Goal: Information Seeking & Learning: Learn about a topic

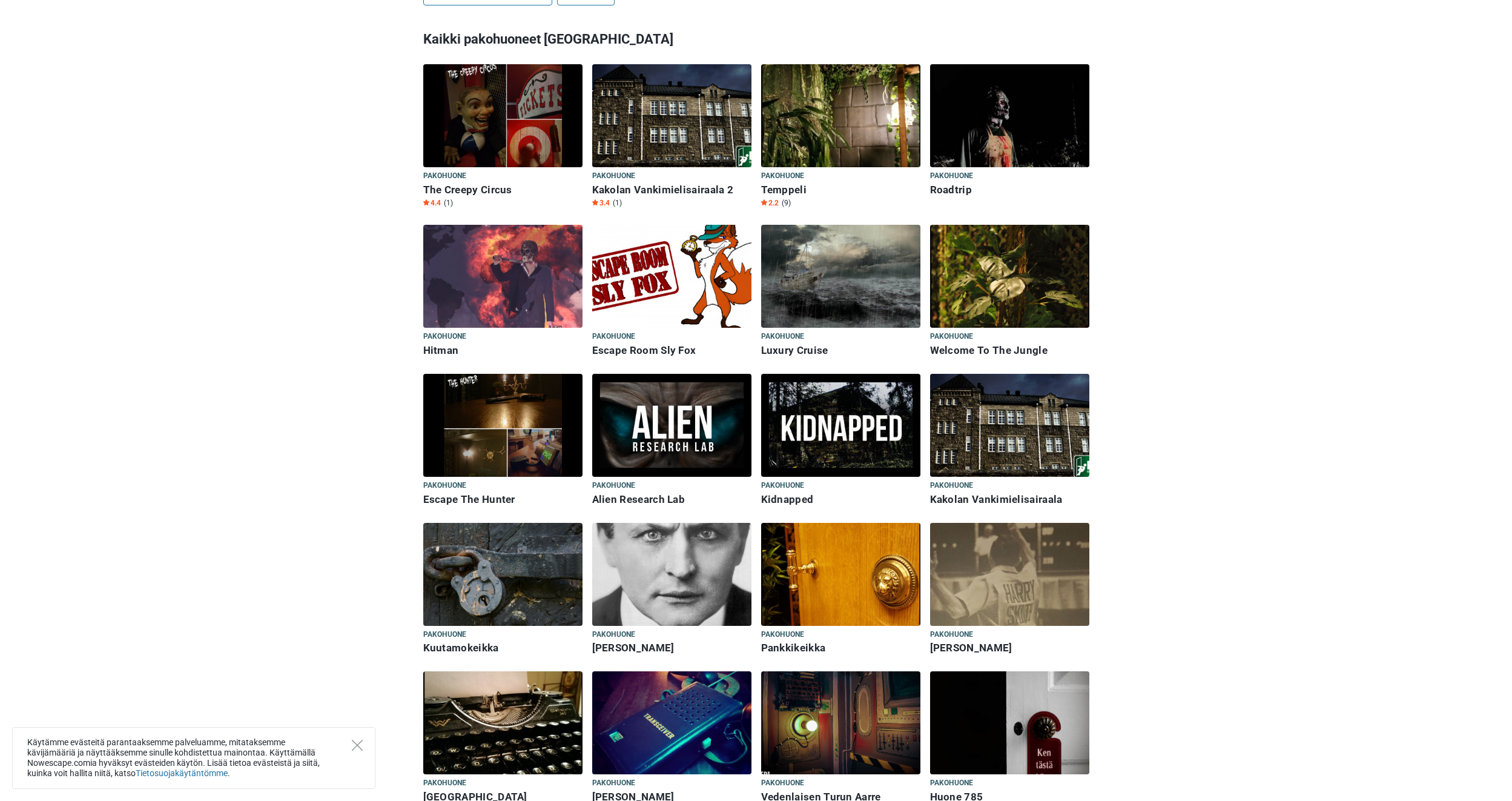
scroll to position [667, 0]
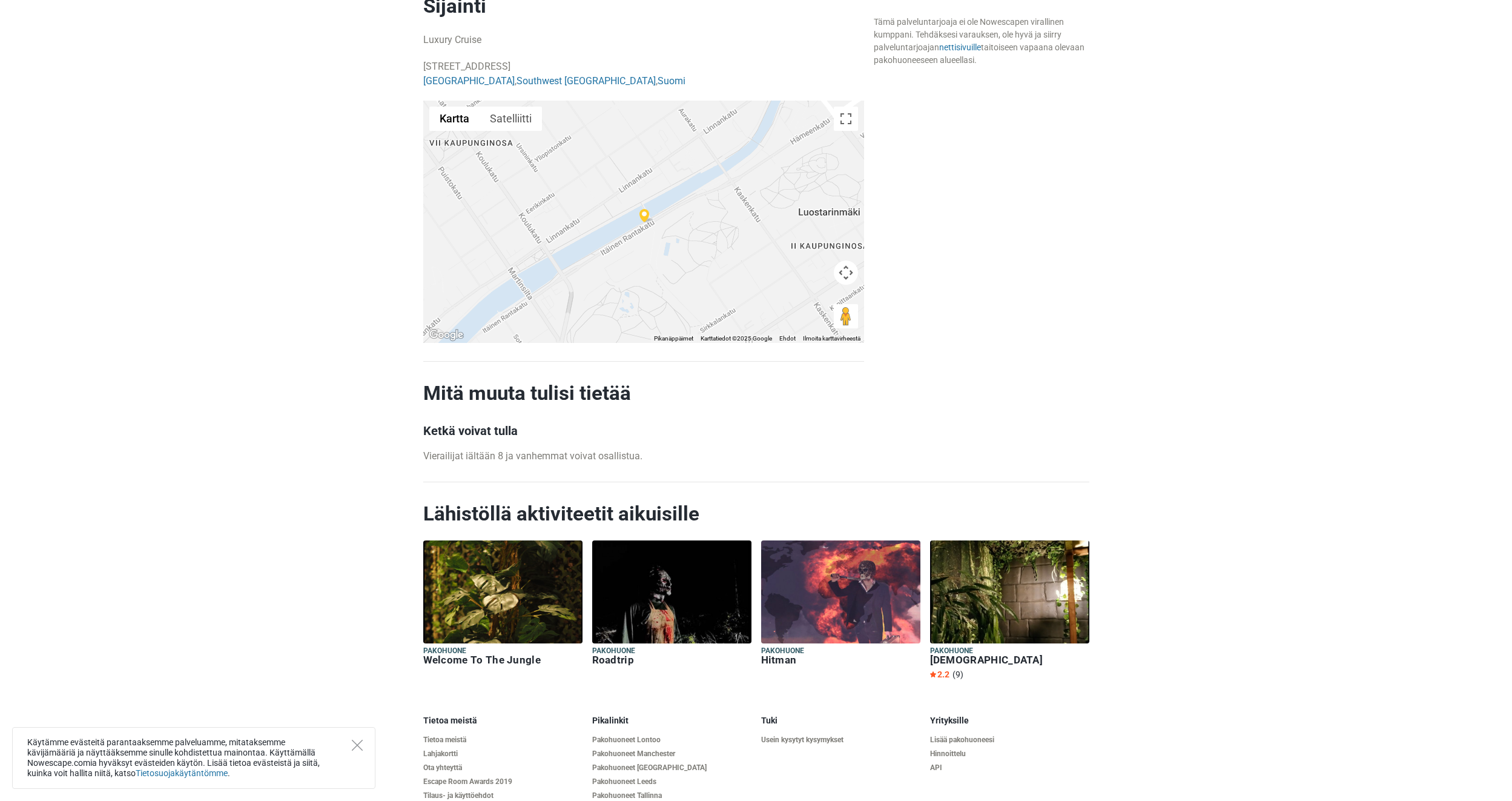
scroll to position [950, 0]
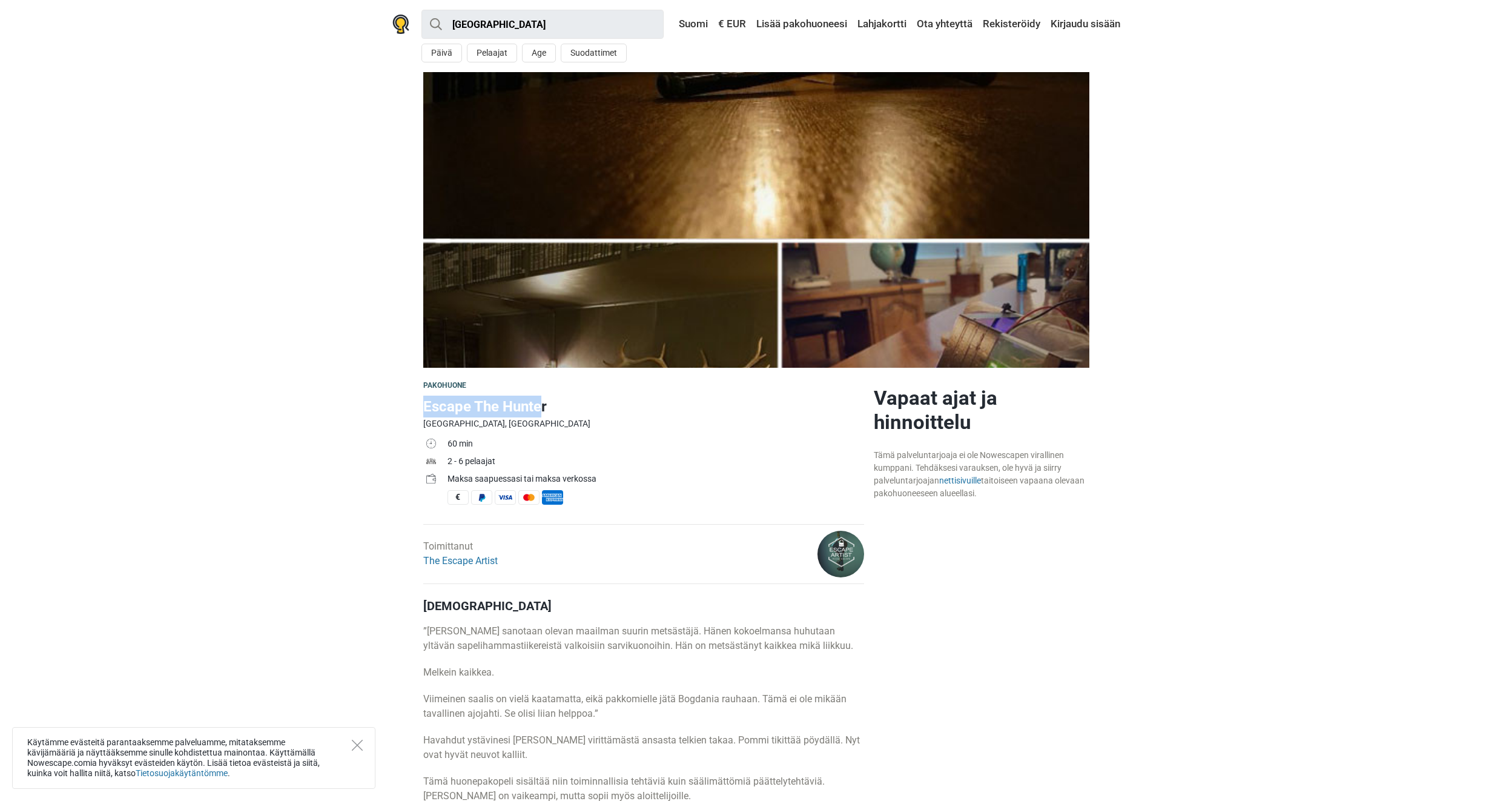
drag, startPoint x: 538, startPoint y: 406, endPoint x: 410, endPoint y: 406, distance: 128.0
drag, startPoint x: 410, startPoint y: 406, endPoint x: 450, endPoint y: 402, distance: 40.2
click at [450, 402] on h1 "Escape The Hunter" at bounding box center [644, 407] width 441 height 22
drag, startPoint x: 427, startPoint y: 402, endPoint x: 567, endPoint y: 405, distance: 140.0
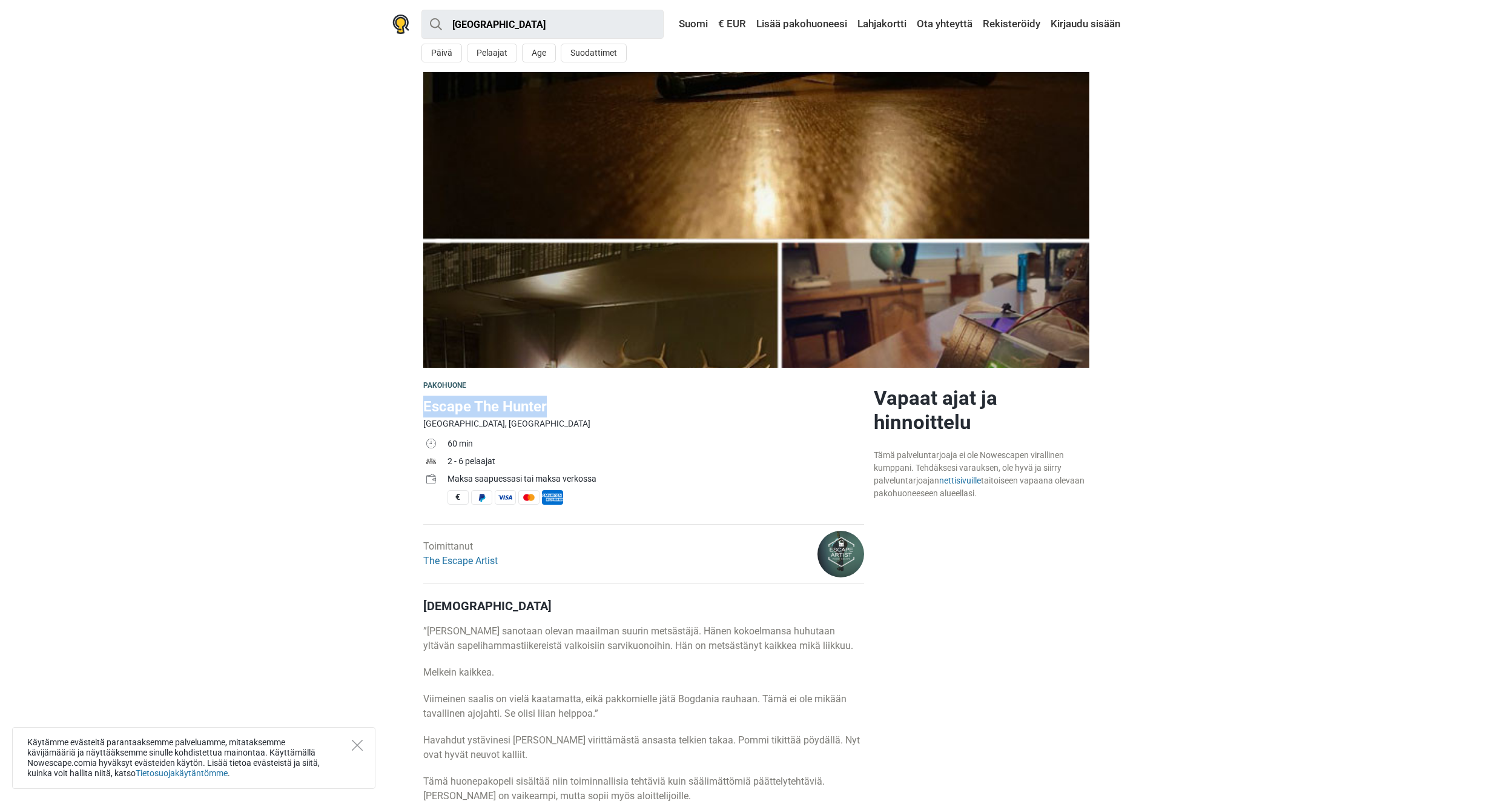
click at [567, 405] on h1 "Escape The Hunter" at bounding box center [644, 407] width 441 height 22
drag, startPoint x: 567, startPoint y: 405, endPoint x: 524, endPoint y: 404, distance: 43.0
copy h1 "Escape The Hunter"
